Goal: Information Seeking & Learning: Learn about a topic

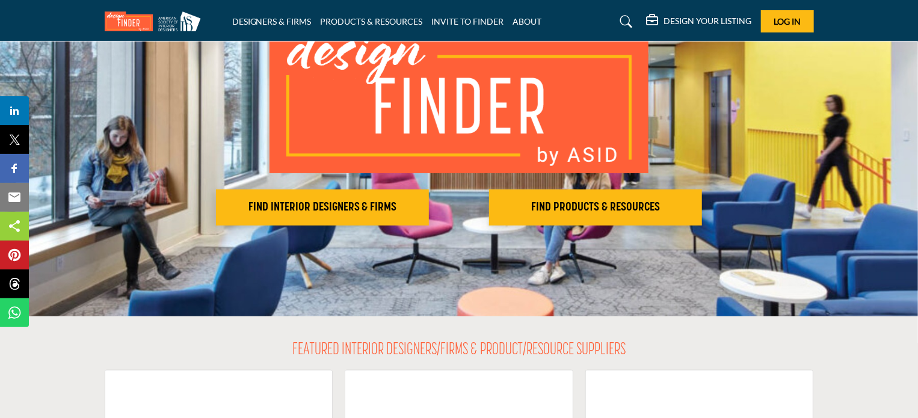
scroll to position [120, 0]
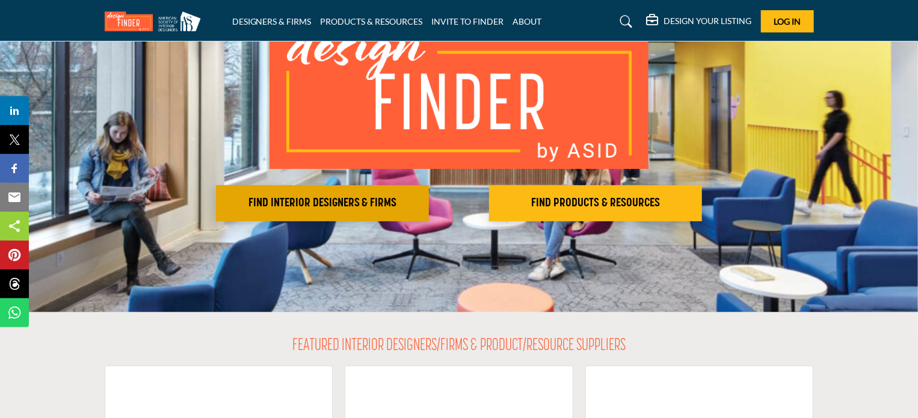
click at [355, 200] on h2 "FIND INTERIOR DESIGNERS & FIRMS" at bounding box center [322, 203] width 206 height 14
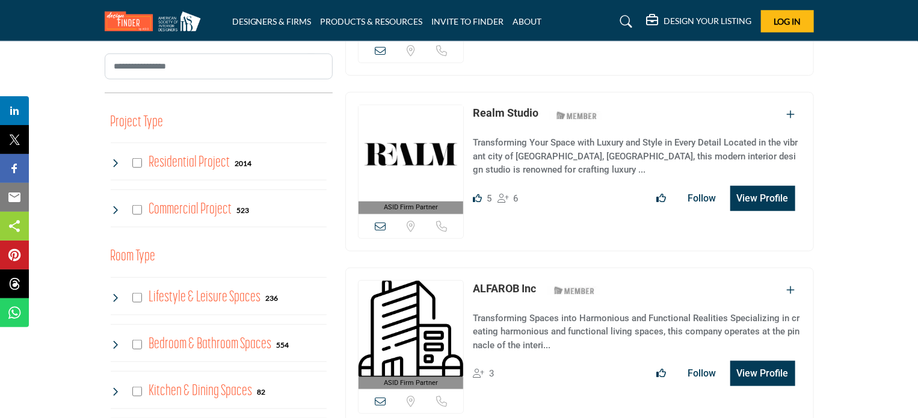
scroll to position [421, 0]
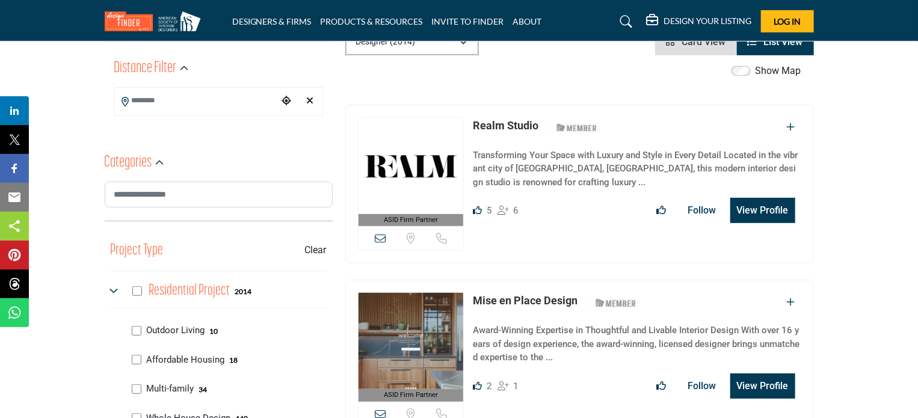
scroll to position [421, 0]
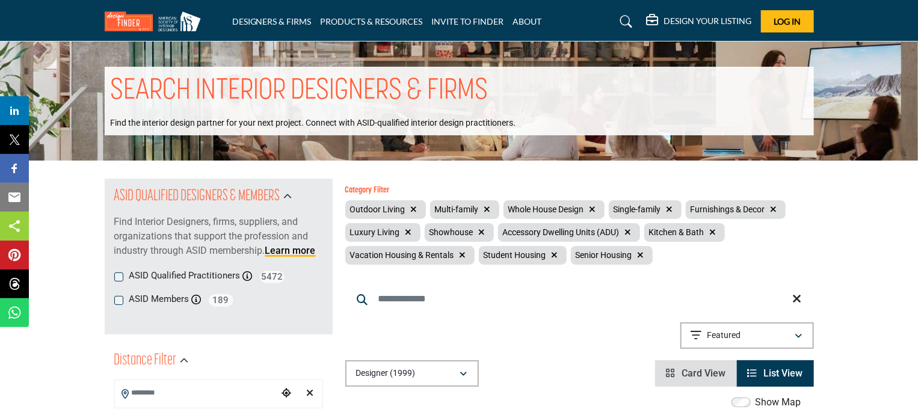
click at [627, 232] on icon "button" at bounding box center [628, 232] width 7 height 8
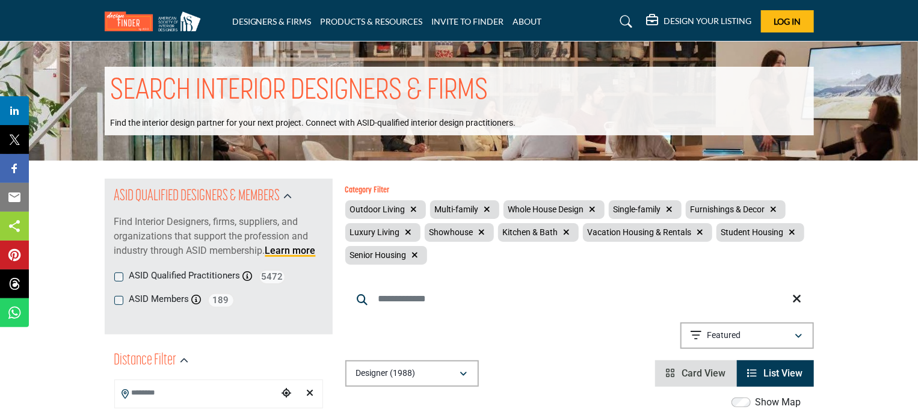
click at [416, 255] on icon "button" at bounding box center [415, 255] width 7 height 8
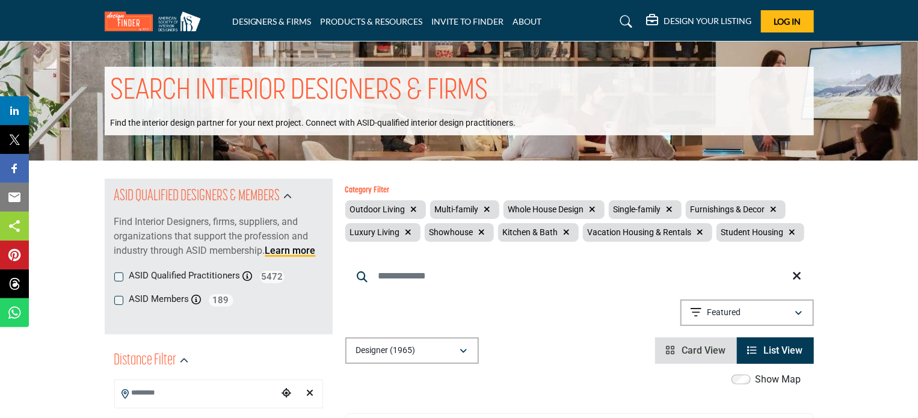
click at [791, 230] on icon "button" at bounding box center [792, 232] width 7 height 8
click at [698, 229] on icon "button" at bounding box center [700, 232] width 7 height 8
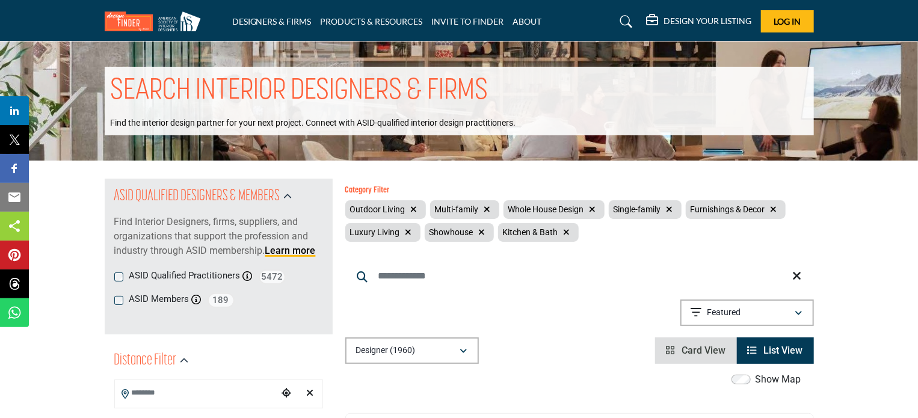
click at [479, 231] on icon "button" at bounding box center [482, 232] width 7 height 8
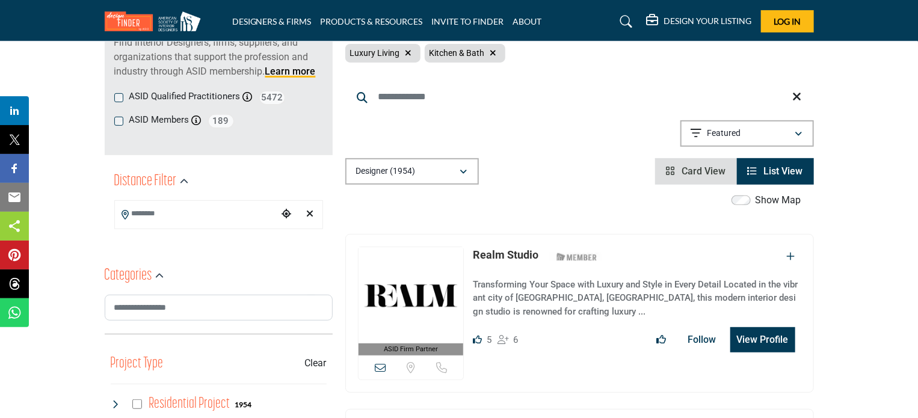
scroll to position [180, 0]
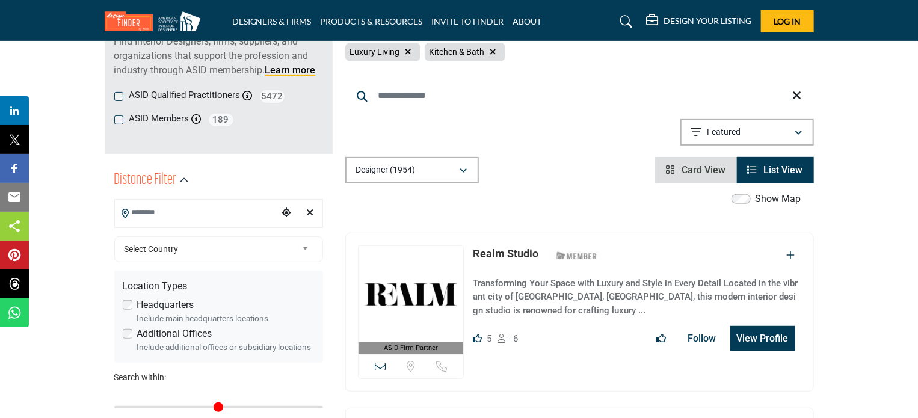
click at [188, 221] on input "Search Location" at bounding box center [196, 212] width 162 height 23
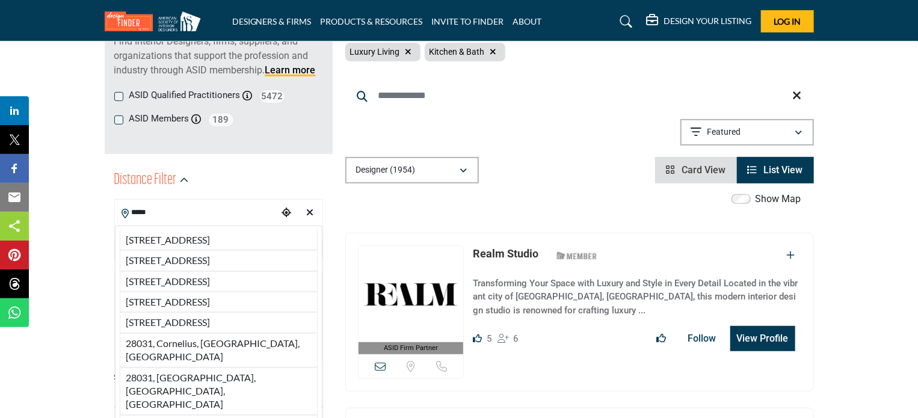
type input "*****"
drag, startPoint x: 167, startPoint y: 213, endPoint x: 107, endPoint y: 218, distance: 59.8
click at [113, 216] on div "Distance Filter ***** [STREET_ADDRESS][GEOGRAPHIC_DATA][STREET_ADDRESS][STREET_…" at bounding box center [219, 312] width 228 height 301
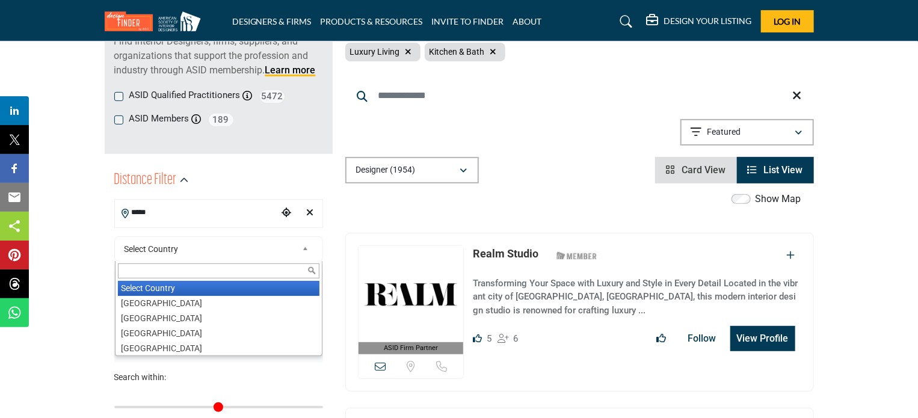
click at [174, 244] on span "Select Country" at bounding box center [210, 249] width 173 height 14
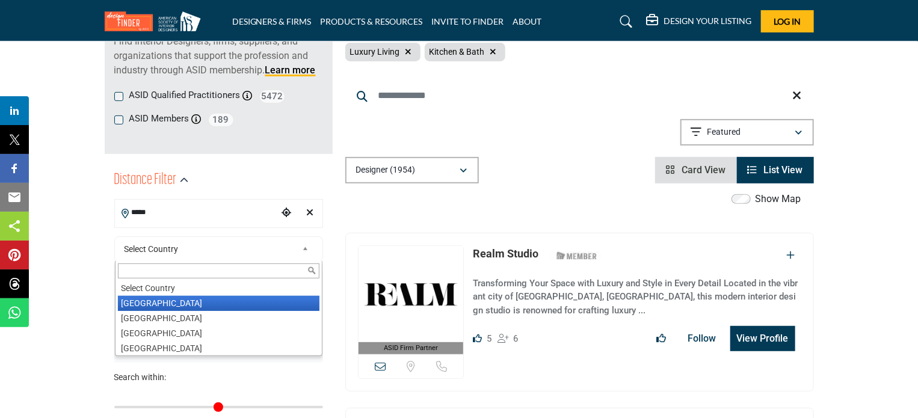
click at [141, 302] on li "[GEOGRAPHIC_DATA]" at bounding box center [218, 303] width 201 height 15
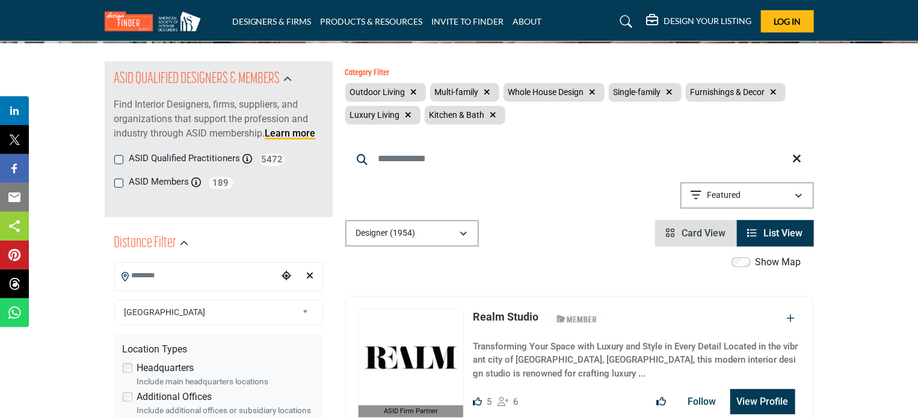
scroll to position [120, 0]
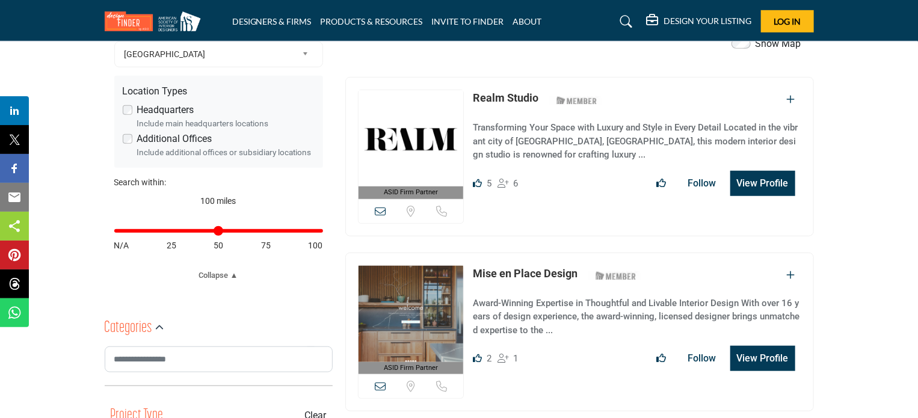
scroll to position [421, 0]
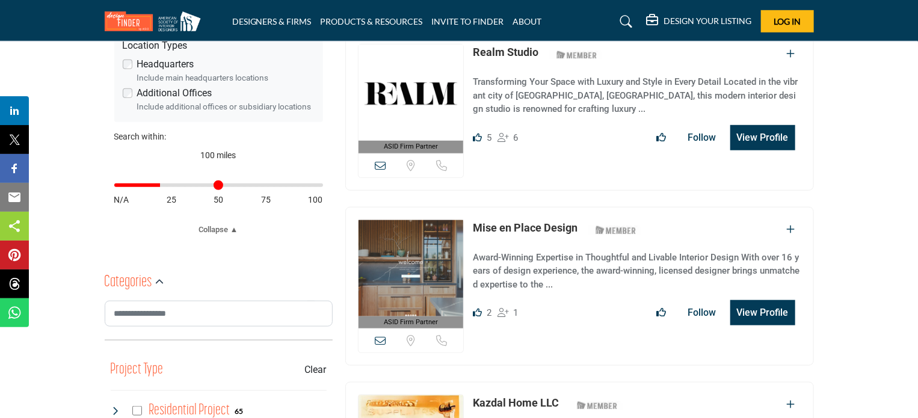
drag, startPoint x: 317, startPoint y: 186, endPoint x: 162, endPoint y: 201, distance: 155.8
type input "**"
click at [162, 186] on input "Distance in miles" at bounding box center [218, 185] width 209 height 2
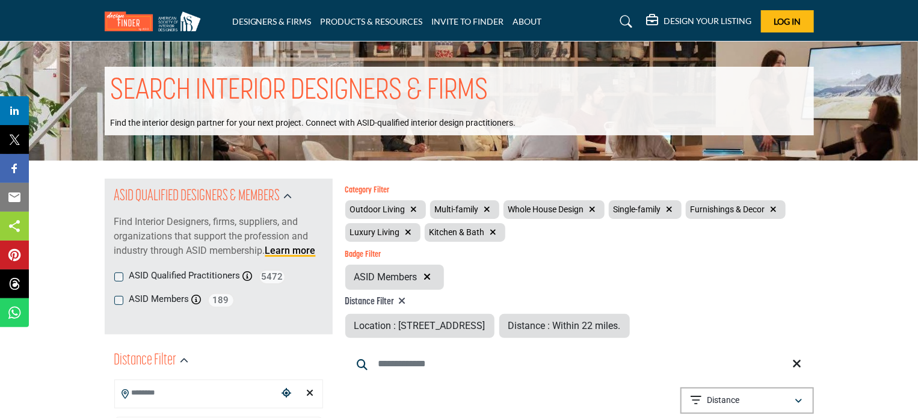
type input "**********"
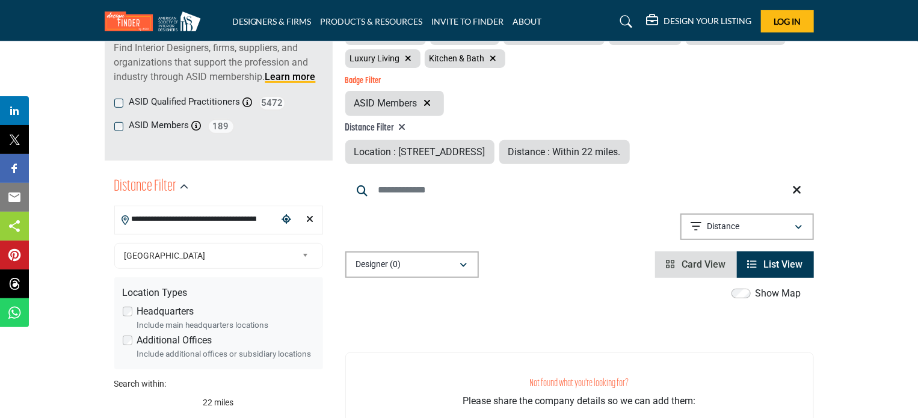
scroll to position [180, 0]
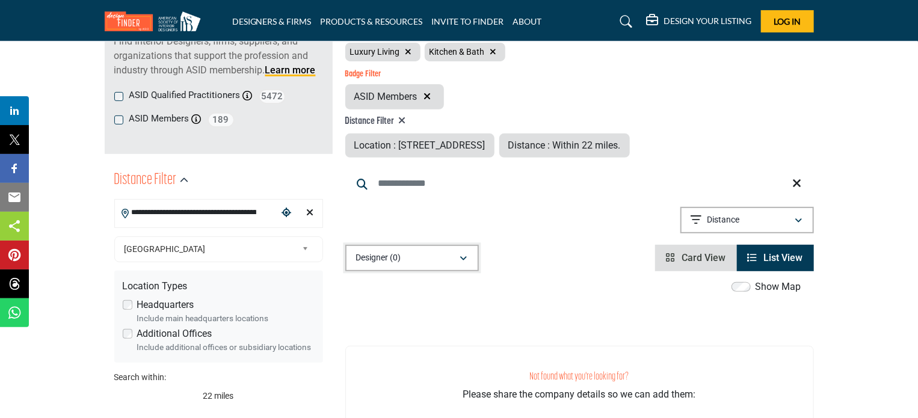
click at [464, 259] on icon "button" at bounding box center [463, 258] width 7 height 8
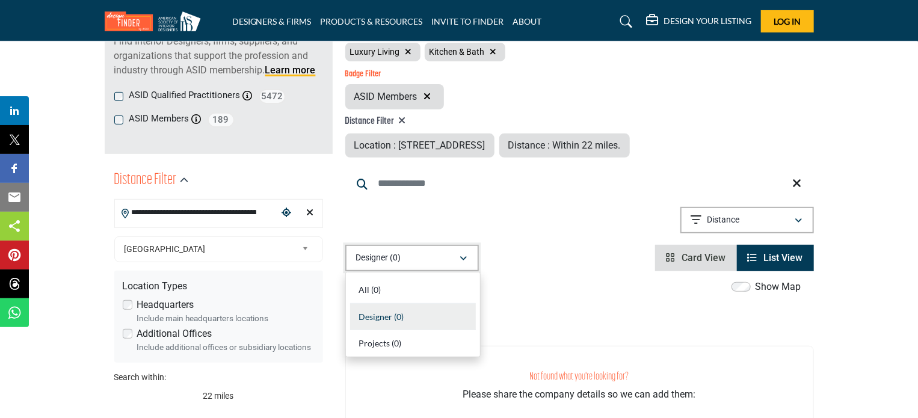
click at [464, 259] on icon "button" at bounding box center [463, 258] width 7 height 8
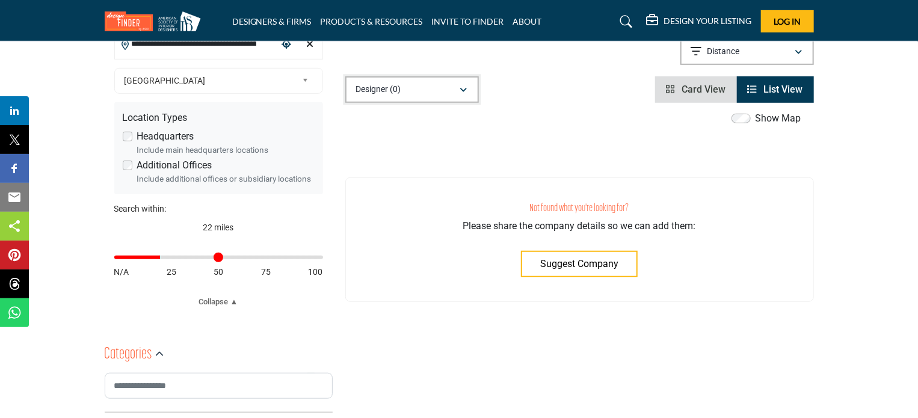
scroll to position [361, 0]
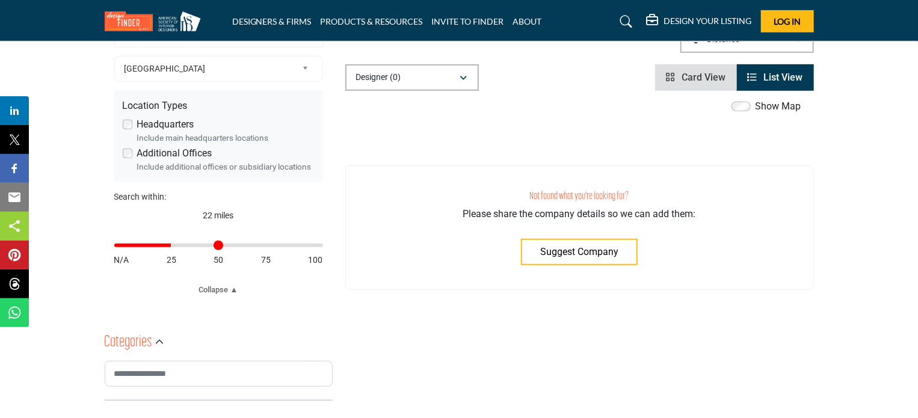
click at [171, 247] on input "Distance in miles" at bounding box center [218, 245] width 209 height 2
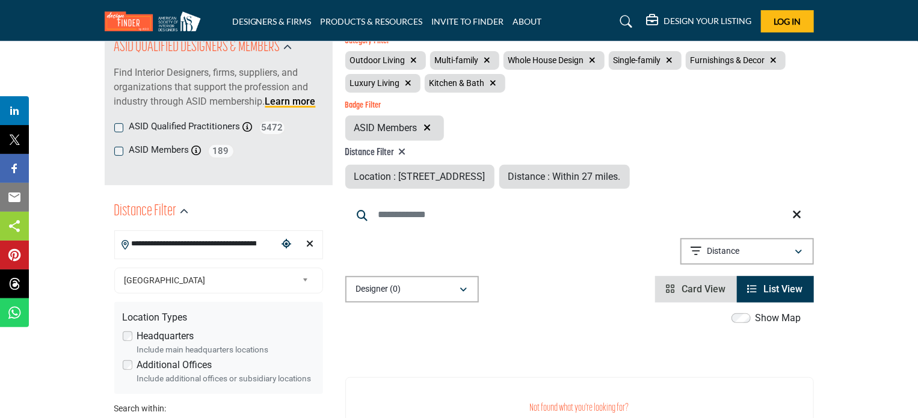
scroll to position [180, 0]
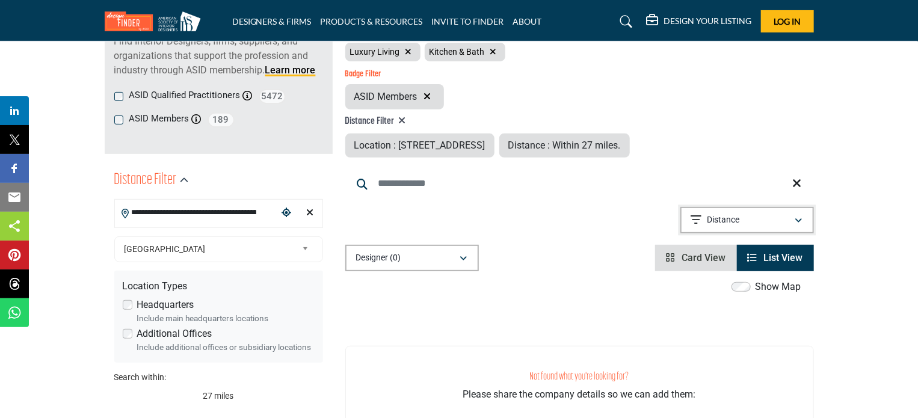
click at [810, 215] on button "Distance" at bounding box center [746, 220] width 133 height 26
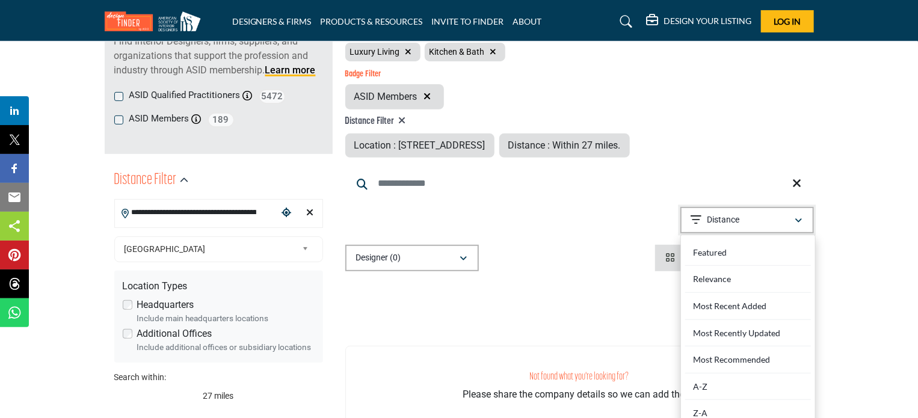
click at [810, 216] on button "Distance" at bounding box center [746, 220] width 133 height 26
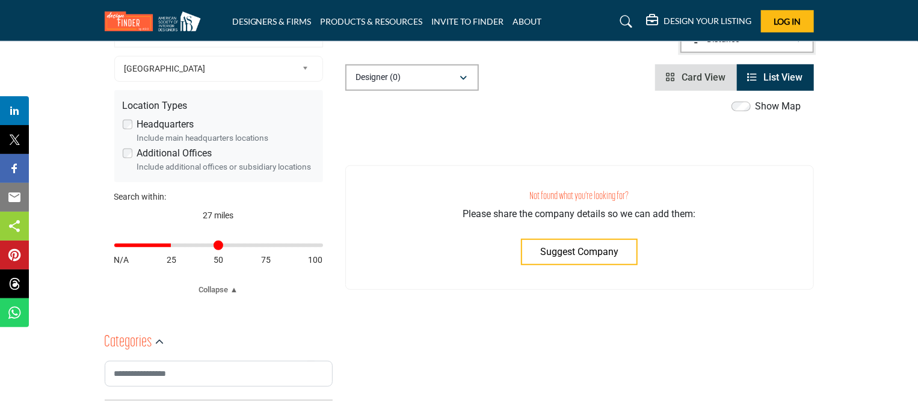
scroll to position [241, 0]
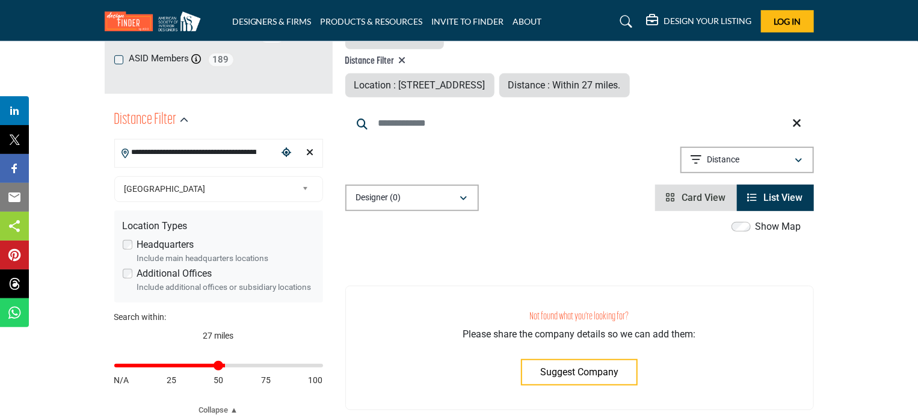
type input "**"
click at [224, 366] on input "Distance in miles" at bounding box center [218, 365] width 209 height 2
